Goal: Information Seeking & Learning: Learn about a topic

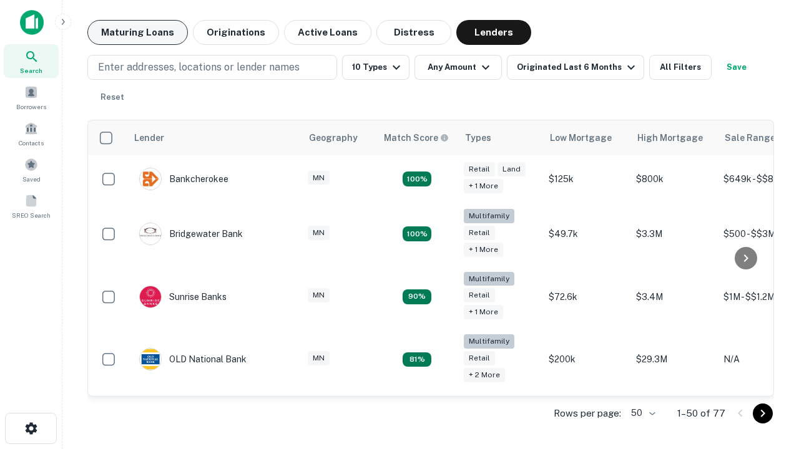
click at [137, 32] on button "Maturing Loans" at bounding box center [137, 32] width 100 height 25
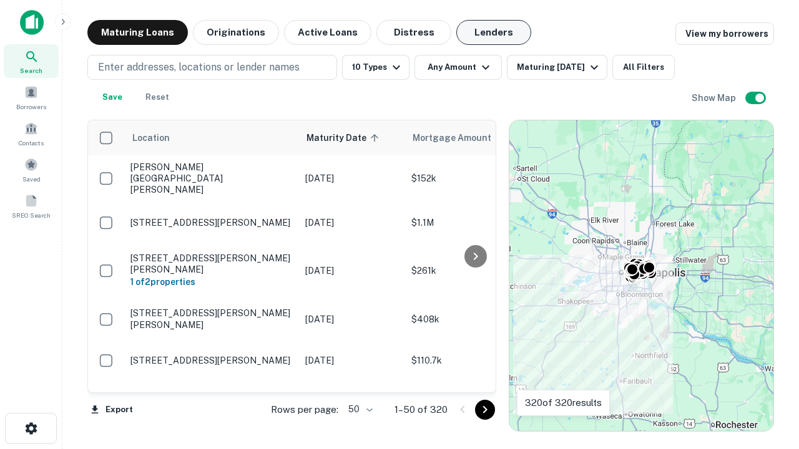
click at [494, 32] on button "Lenders" at bounding box center [493, 32] width 75 height 25
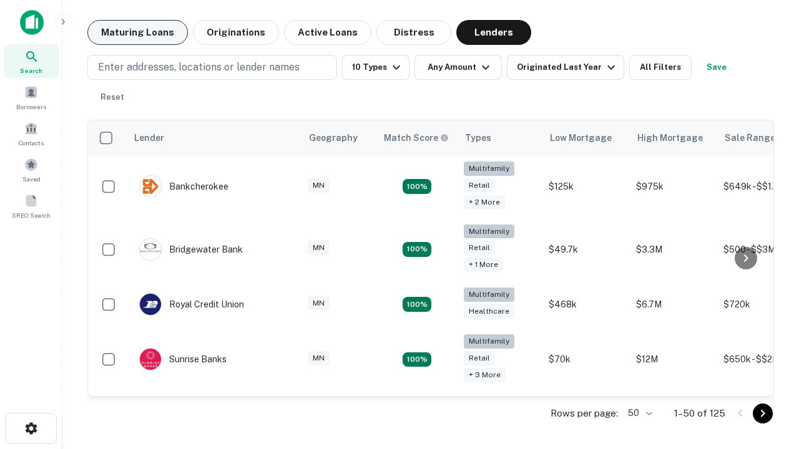
click at [137, 32] on button "Maturing Loans" at bounding box center [137, 32] width 100 height 25
